Goal: Obtain resource: Download file/media

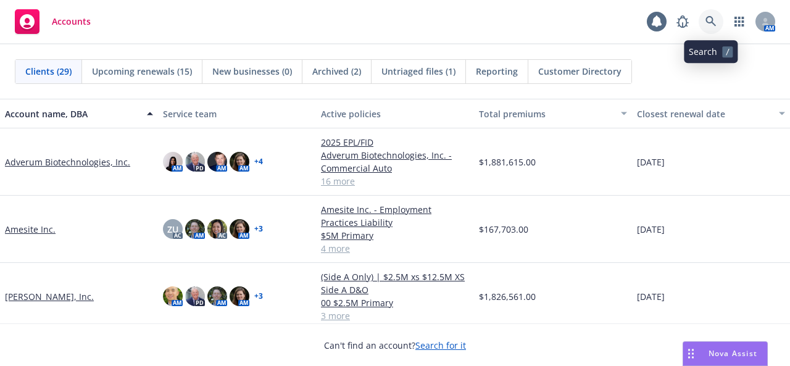
click at [710, 29] on link at bounding box center [711, 21] width 25 height 25
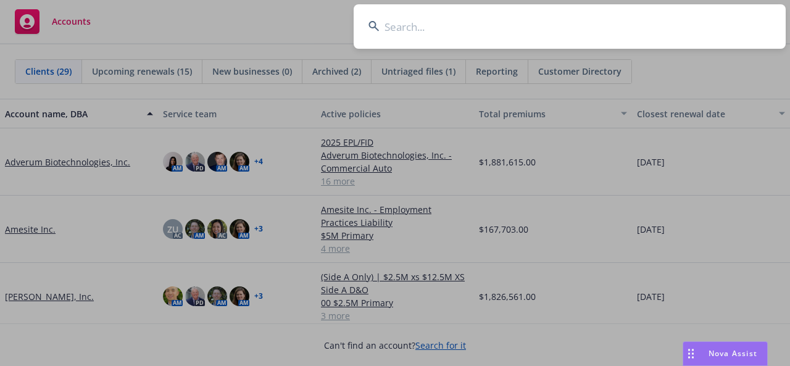
click at [468, 33] on input at bounding box center [570, 26] width 432 height 44
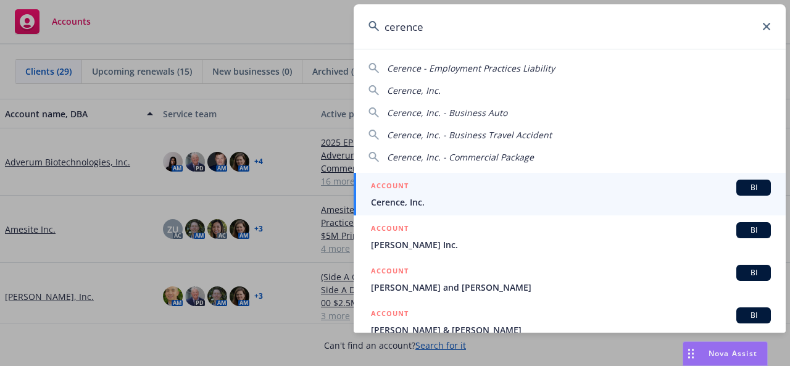
type input "cerence"
click at [498, 193] on div "ACCOUNT BI" at bounding box center [571, 188] width 400 height 16
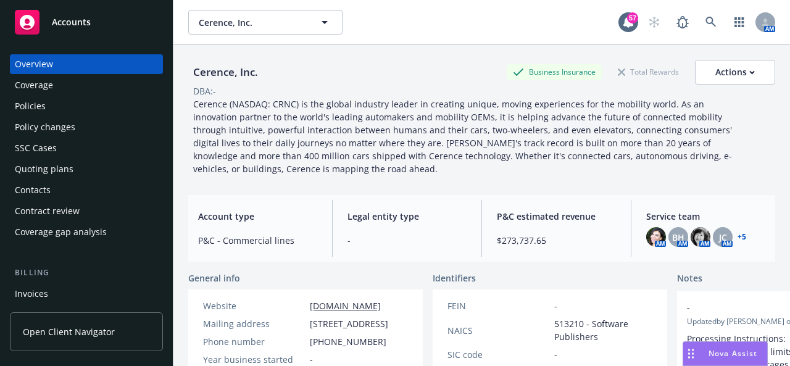
click at [42, 109] on div "Policies" at bounding box center [30, 106] width 31 height 20
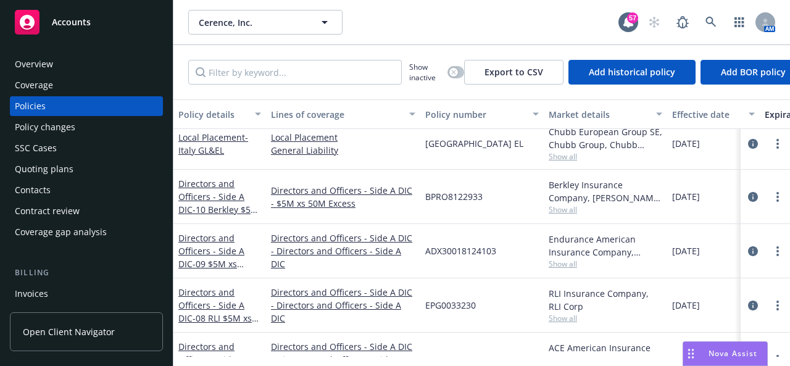
scroll to position [247, 0]
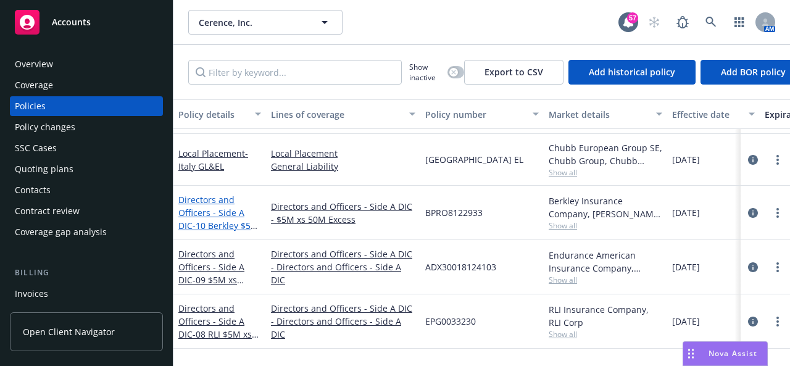
click at [226, 220] on span "- 10 Berkley $5M xs $50M Excess" at bounding box center [218, 232] width 80 height 25
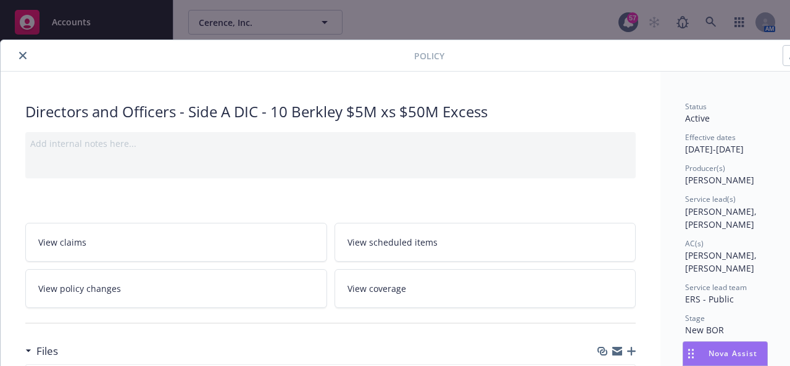
click at [19, 55] on icon "close" at bounding box center [22, 55] width 7 height 7
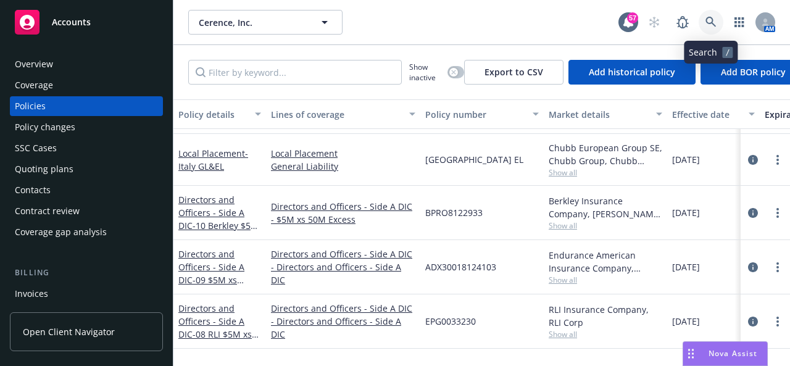
click at [711, 22] on icon at bounding box center [710, 22] width 11 height 11
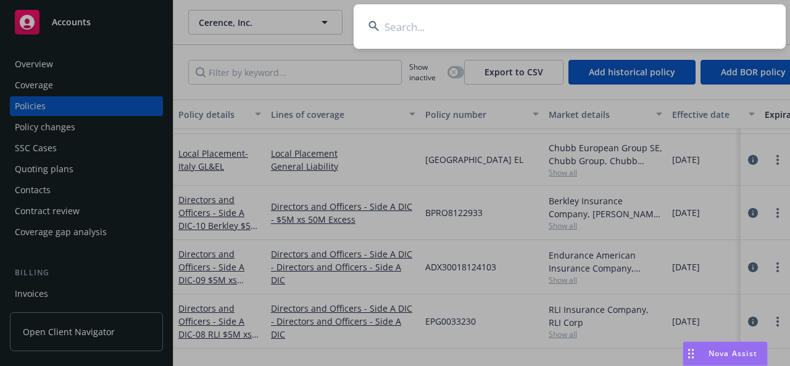
click at [404, 34] on input at bounding box center [570, 26] width 432 height 44
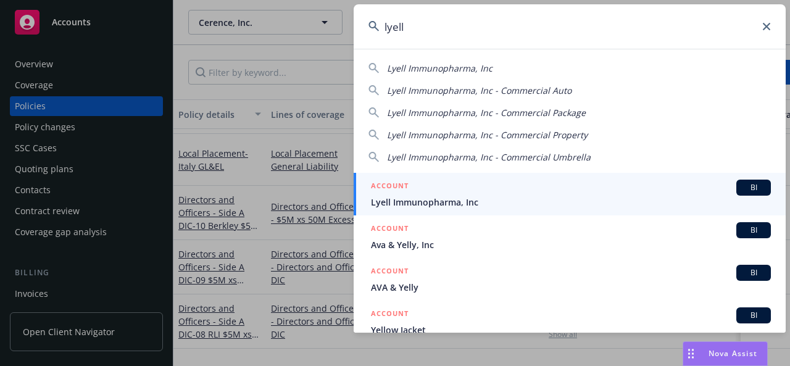
type input "lyell"
click at [470, 189] on div "ACCOUNT BI" at bounding box center [571, 188] width 400 height 16
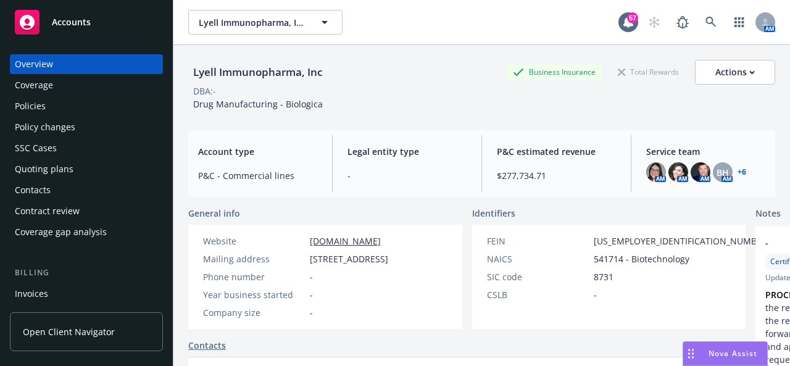
click at [50, 100] on div "Policies" at bounding box center [86, 106] width 143 height 20
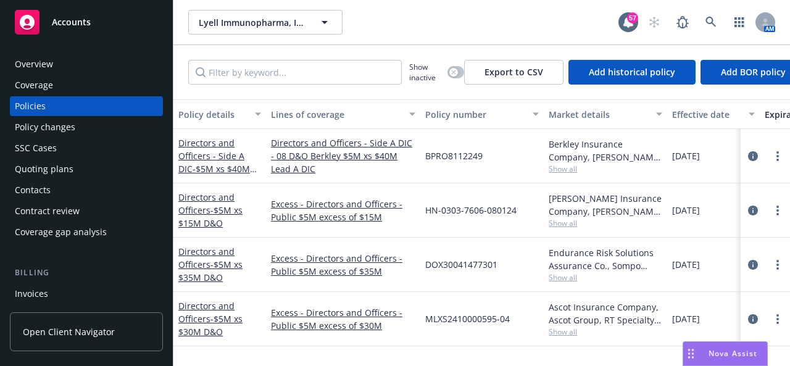
click at [230, 162] on div "Directors and Officers - Side A DIC - $5M xs $40M Lead A DIC" at bounding box center [219, 155] width 83 height 39
click at [241, 167] on span "- $5M xs $40M Lead A DIC" at bounding box center [217, 175] width 78 height 25
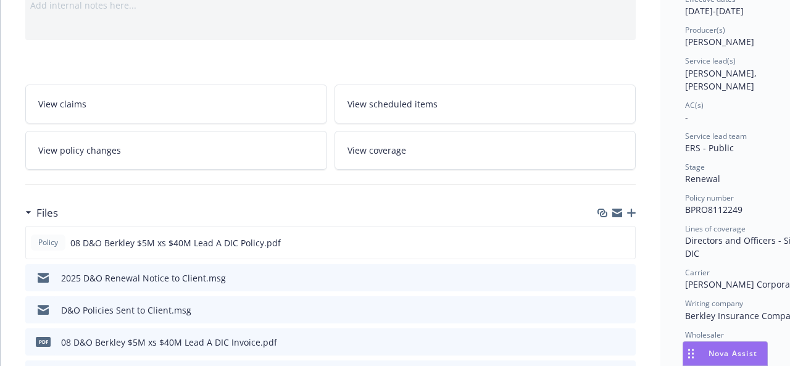
scroll to position [185, 0]
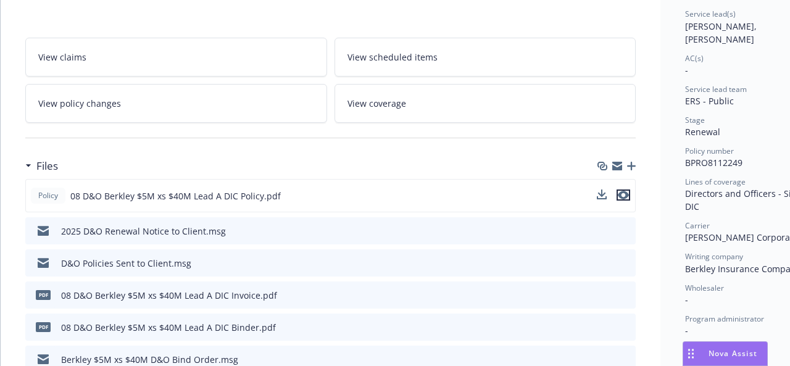
click at [621, 196] on icon "preview file" at bounding box center [623, 195] width 11 height 9
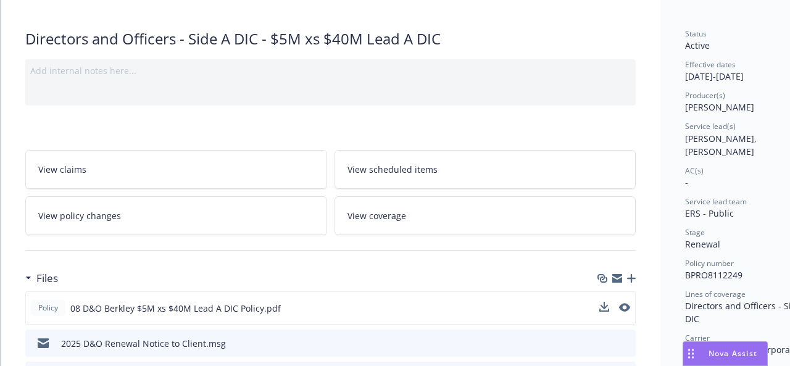
scroll to position [0, 0]
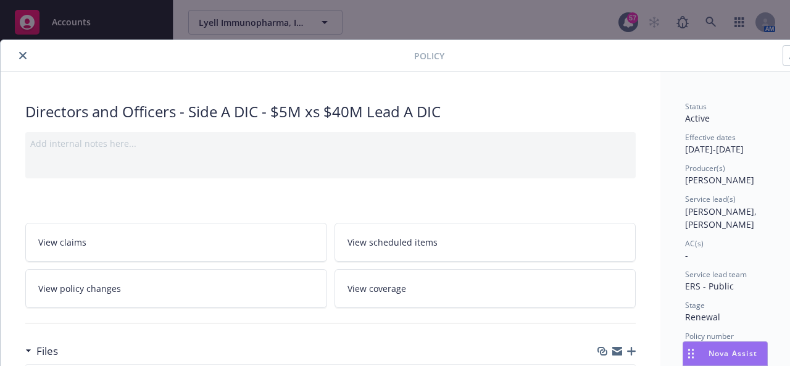
click at [20, 56] on icon "close" at bounding box center [22, 55] width 7 height 7
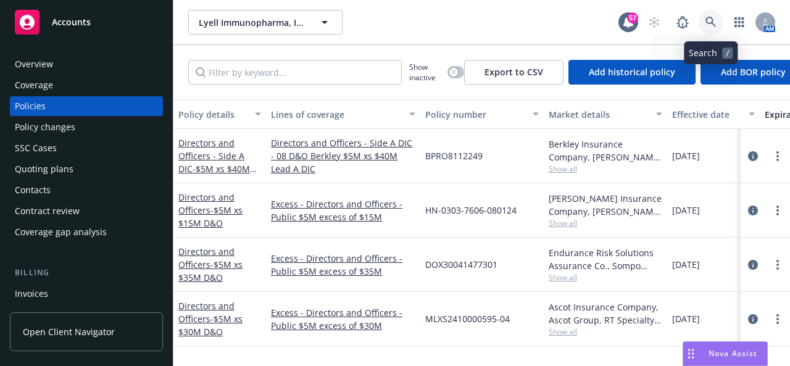
click at [717, 29] on link at bounding box center [711, 22] width 25 height 25
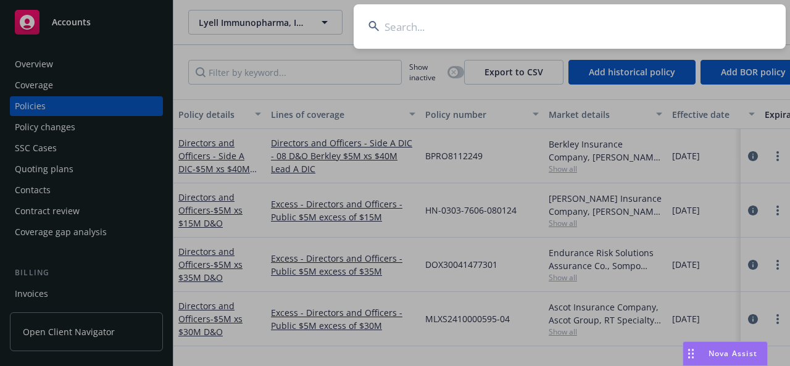
click at [558, 31] on input at bounding box center [570, 26] width 432 height 44
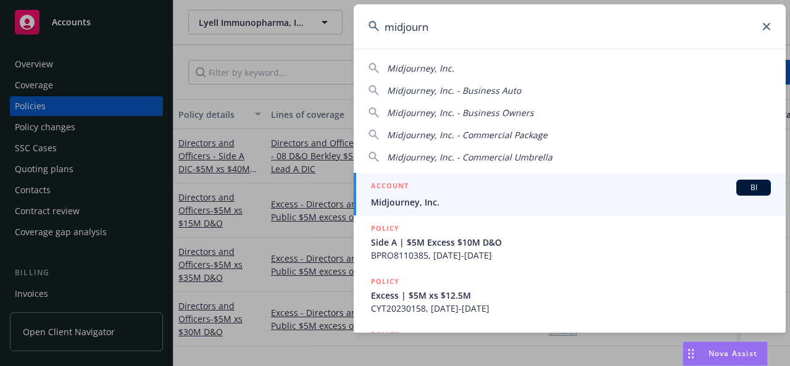
type input "midjourn"
click at [437, 196] on span "Midjourney, Inc." at bounding box center [571, 202] width 400 height 13
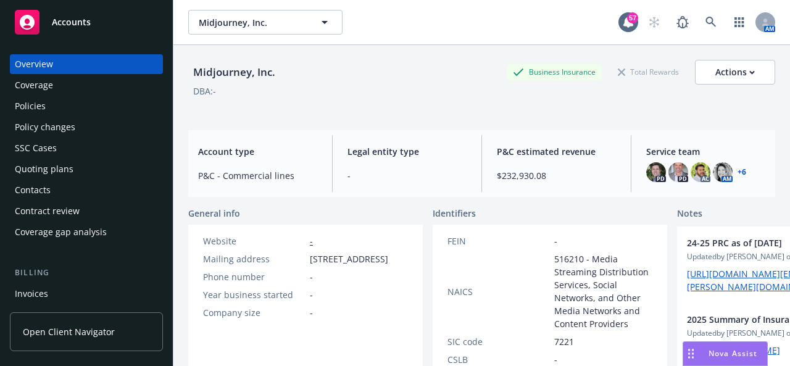
click at [78, 108] on div "Policies" at bounding box center [86, 106] width 143 height 20
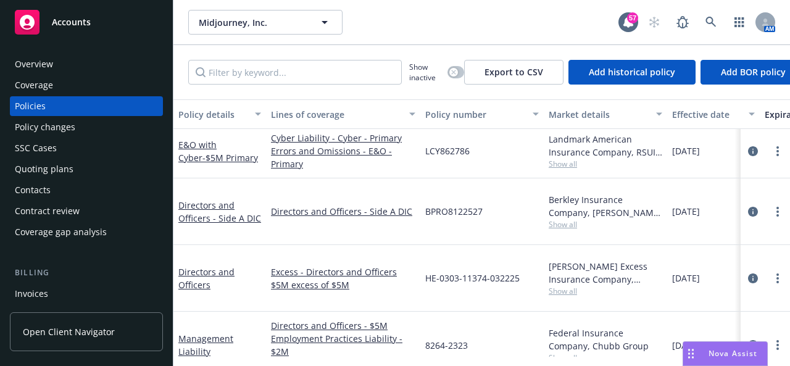
scroll to position [409, 0]
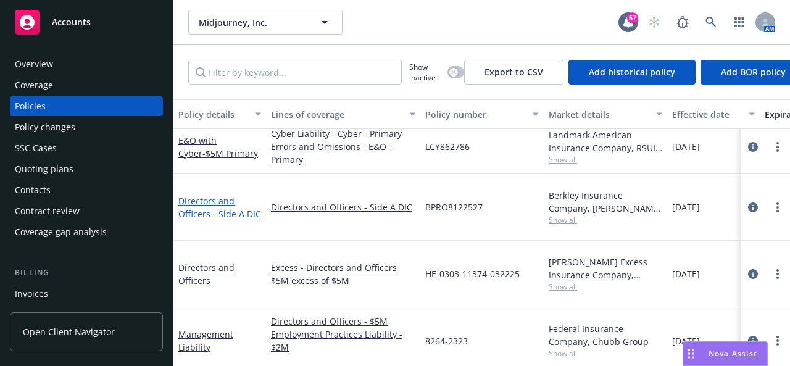
click at [206, 202] on link "Directors and Officers - Side A DIC" at bounding box center [219, 207] width 83 height 25
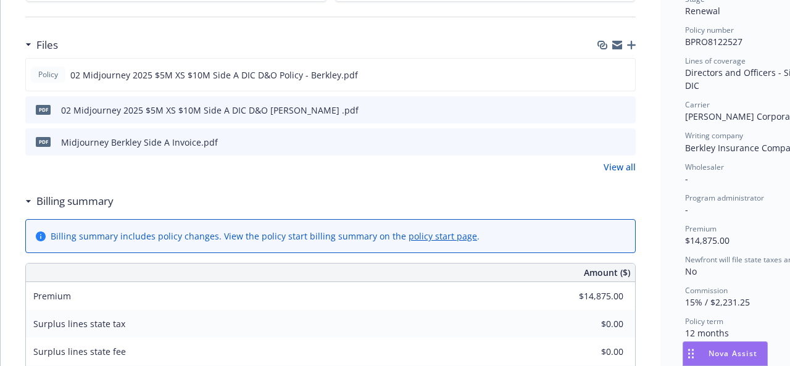
scroll to position [309, 0]
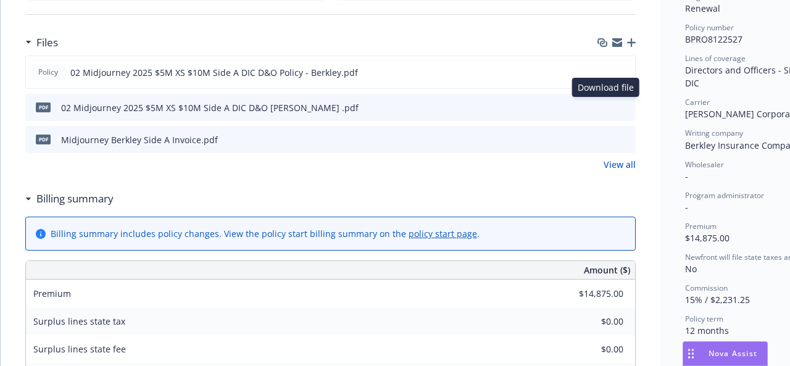
click at [604, 106] on icon "download file" at bounding box center [604, 107] width 10 height 10
click at [604, 69] on icon "download file" at bounding box center [603, 70] width 8 height 7
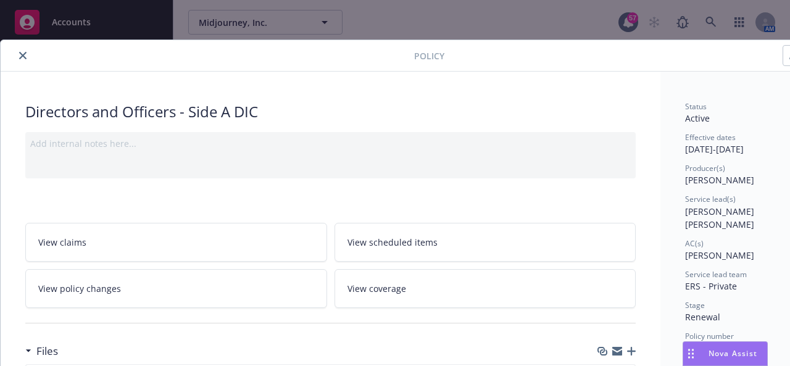
click at [18, 55] on button "close" at bounding box center [22, 55] width 15 height 15
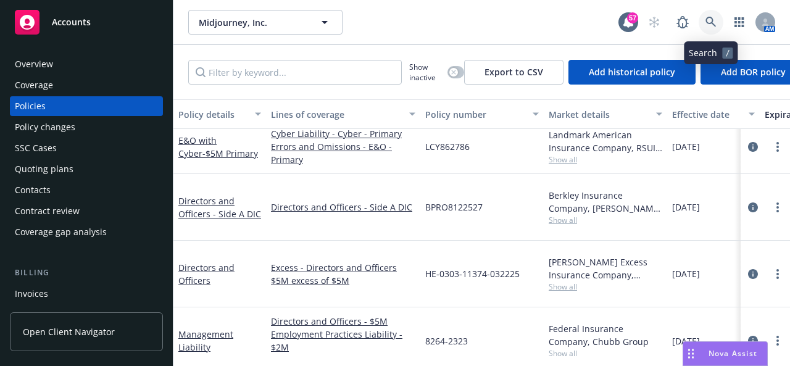
click at [710, 28] on link at bounding box center [711, 22] width 25 height 25
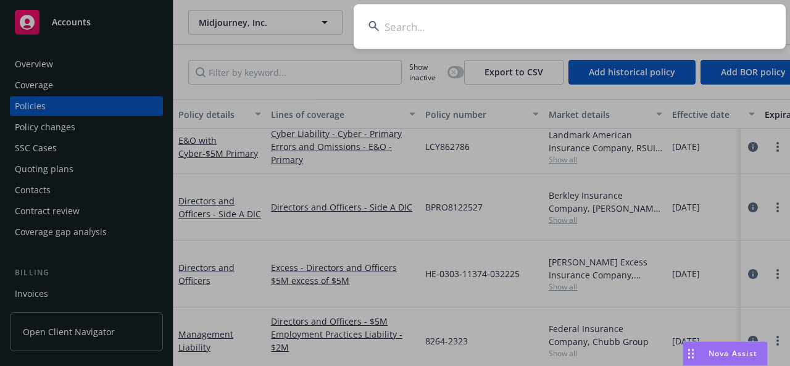
click at [492, 33] on input at bounding box center [570, 26] width 432 height 44
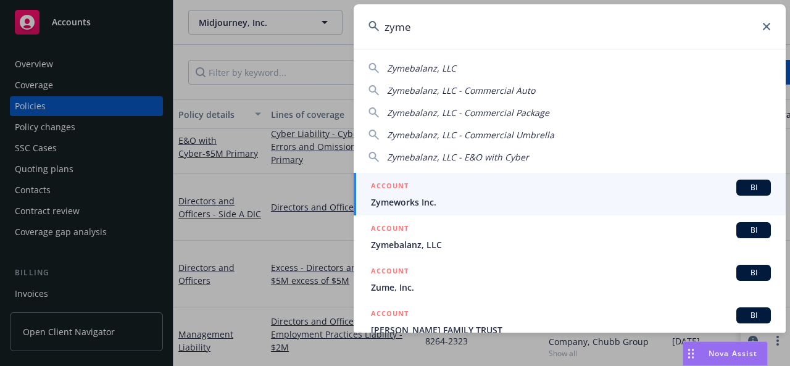
type input "zyme"
click at [489, 188] on div "ACCOUNT BI" at bounding box center [571, 188] width 400 height 16
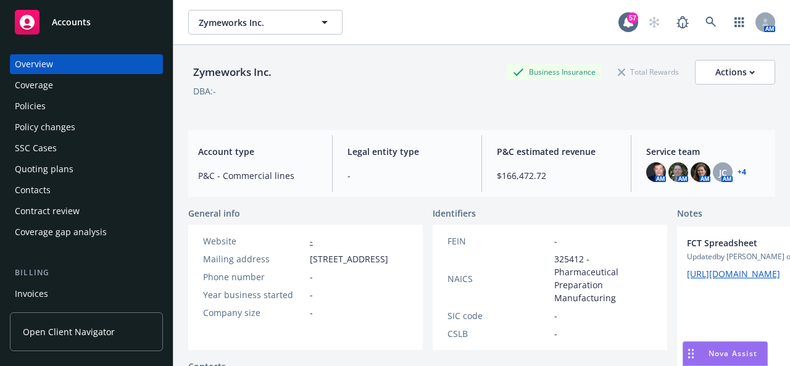
click at [54, 108] on div "Policies" at bounding box center [86, 106] width 143 height 20
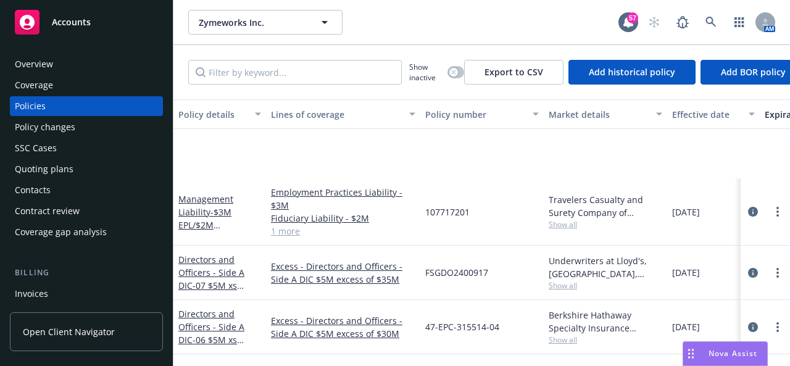
scroll to position [123, 0]
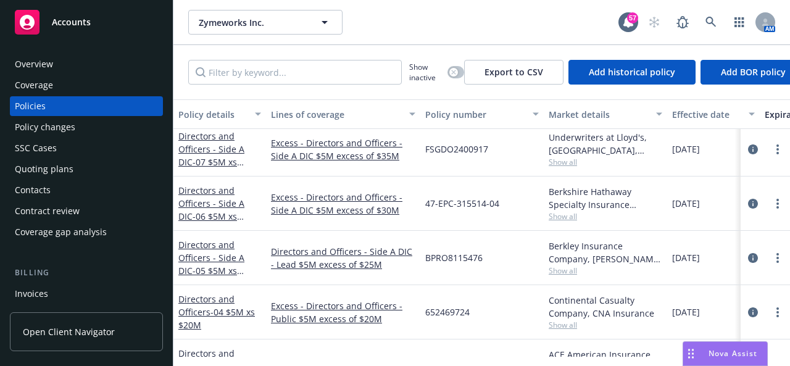
click at [209, 262] on div "Directors and Officers - Side A DIC - 05 $5M xs $25M" at bounding box center [219, 257] width 83 height 39
click at [207, 252] on link "Directors and Officers - Side A DIC - 05 $5M xs $25M" at bounding box center [211, 264] width 66 height 51
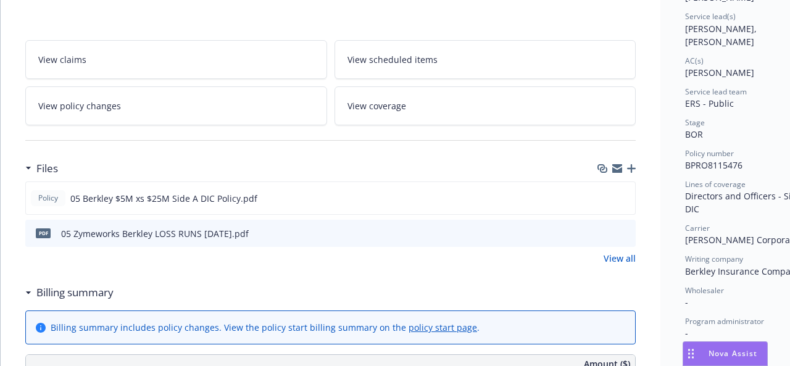
scroll to position [185, 0]
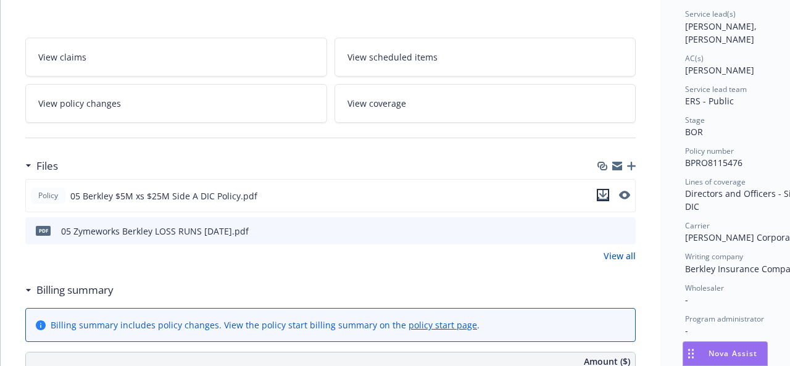
click at [604, 192] on icon "download file" at bounding box center [603, 193] width 8 height 7
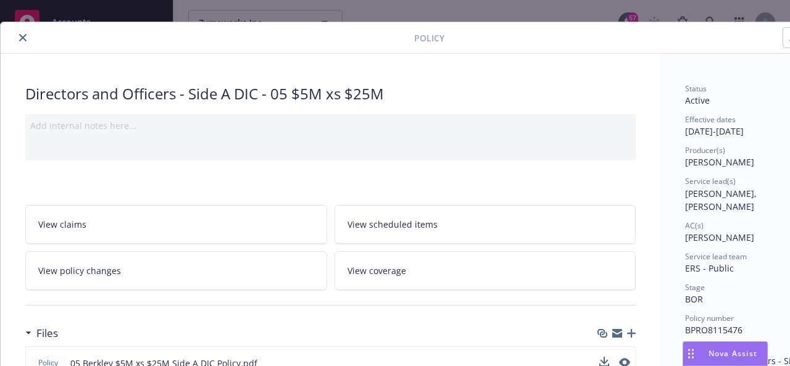
scroll to position [0, 0]
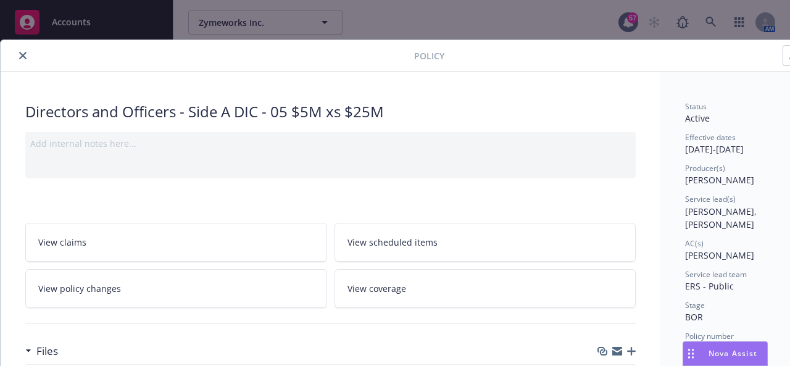
drag, startPoint x: 20, startPoint y: 57, endPoint x: 27, endPoint y: 57, distance: 7.4
click at [20, 57] on icon "close" at bounding box center [22, 55] width 7 height 7
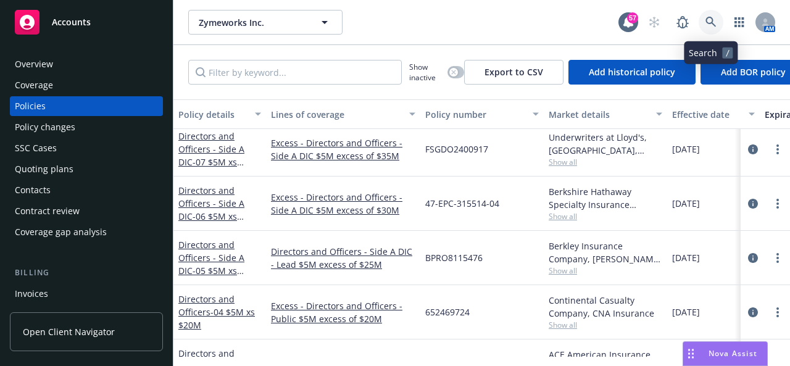
click at [711, 23] on icon at bounding box center [710, 22] width 10 height 10
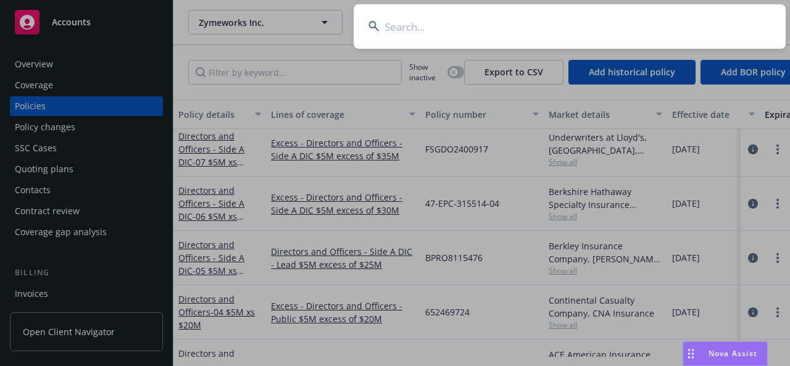
click at [392, 25] on input at bounding box center [570, 26] width 432 height 44
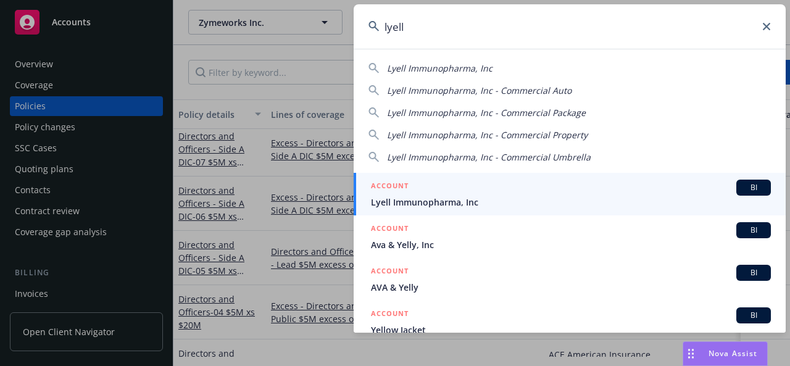
type input "lyell"
click at [499, 194] on div "ACCOUNT BI" at bounding box center [571, 188] width 400 height 16
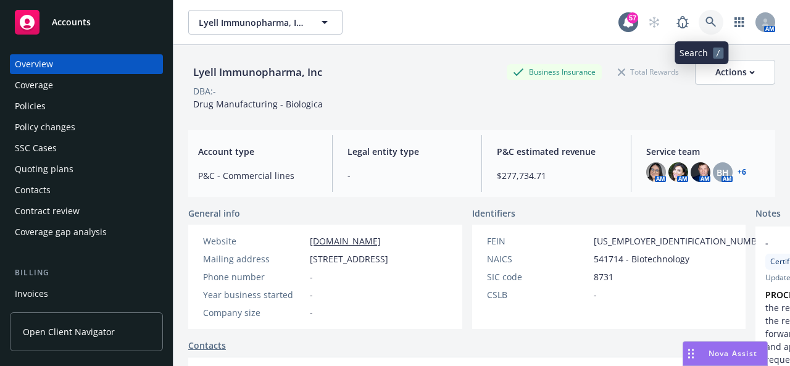
click at [705, 27] on icon at bounding box center [710, 22] width 11 height 11
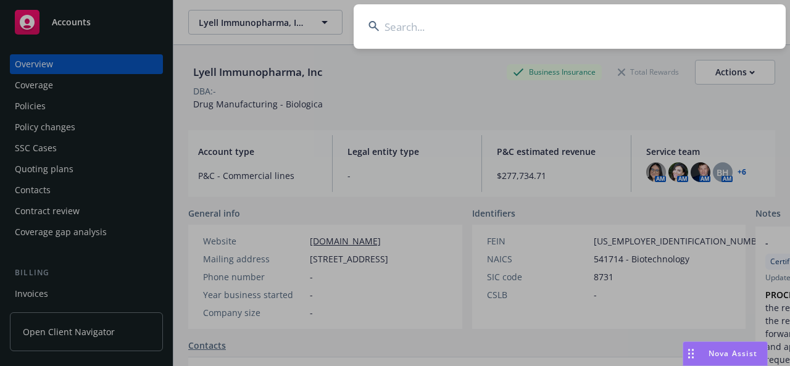
click at [430, 30] on input at bounding box center [570, 26] width 432 height 44
drag, startPoint x: 50, startPoint y: 107, endPoint x: 29, endPoint y: 104, distance: 21.2
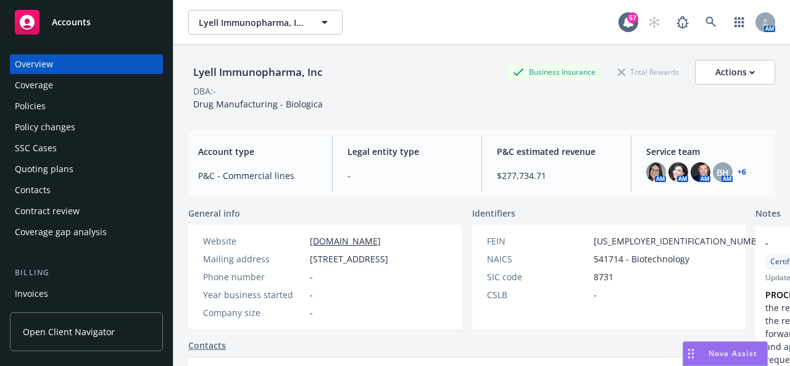
click at [29, 104] on div "Policies" at bounding box center [30, 106] width 31 height 20
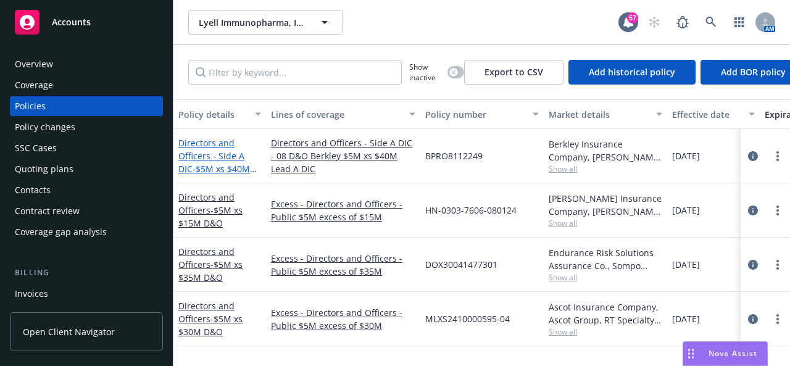
click at [233, 167] on span "- $5M xs $40M Lead A DIC" at bounding box center [217, 175] width 78 height 25
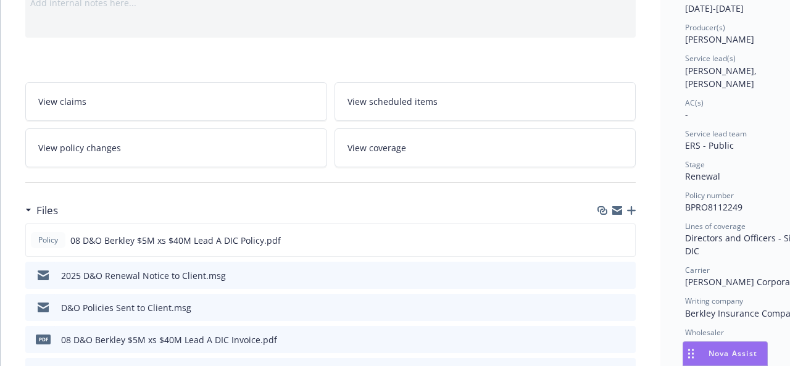
scroll to position [160, 0]
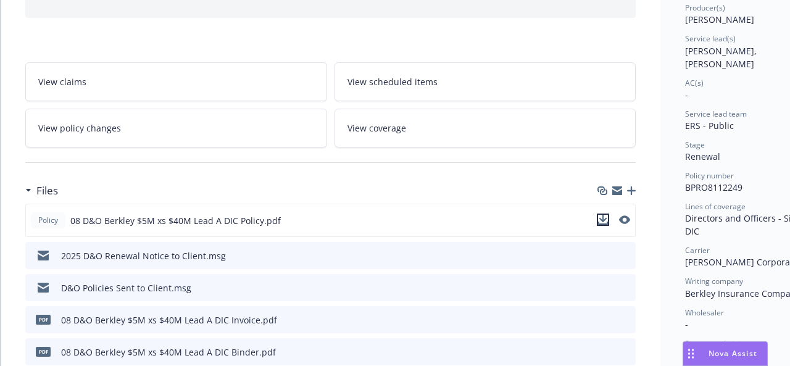
click at [601, 219] on icon "download file" at bounding box center [603, 220] width 10 height 10
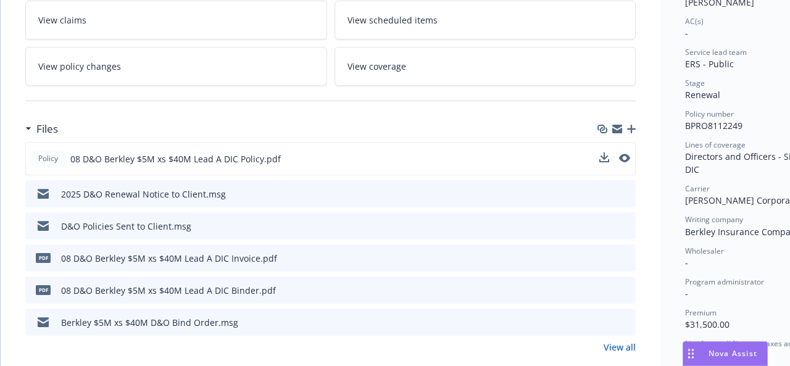
scroll to position [0, 0]
